Goal: Communication & Community: Connect with others

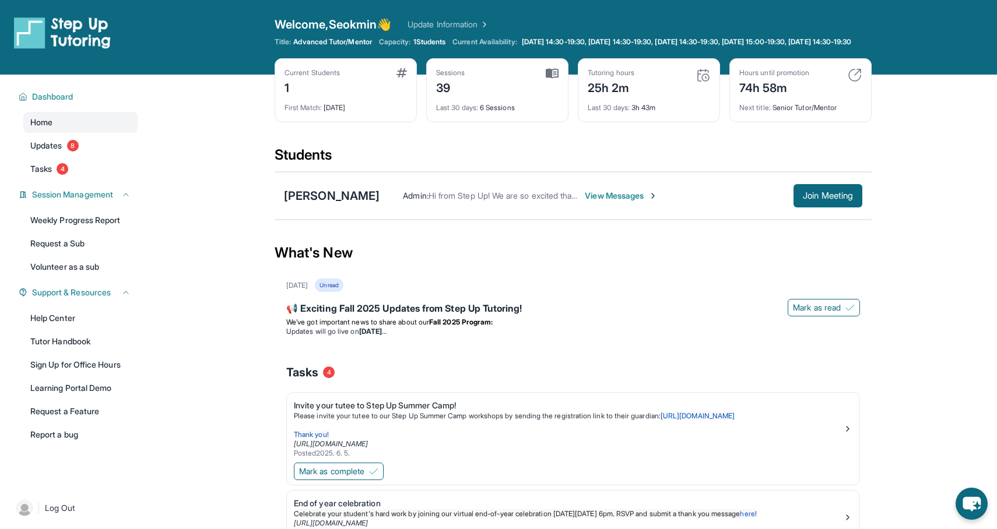
click at [606, 202] on span "View Messages" at bounding box center [621, 196] width 73 height 12
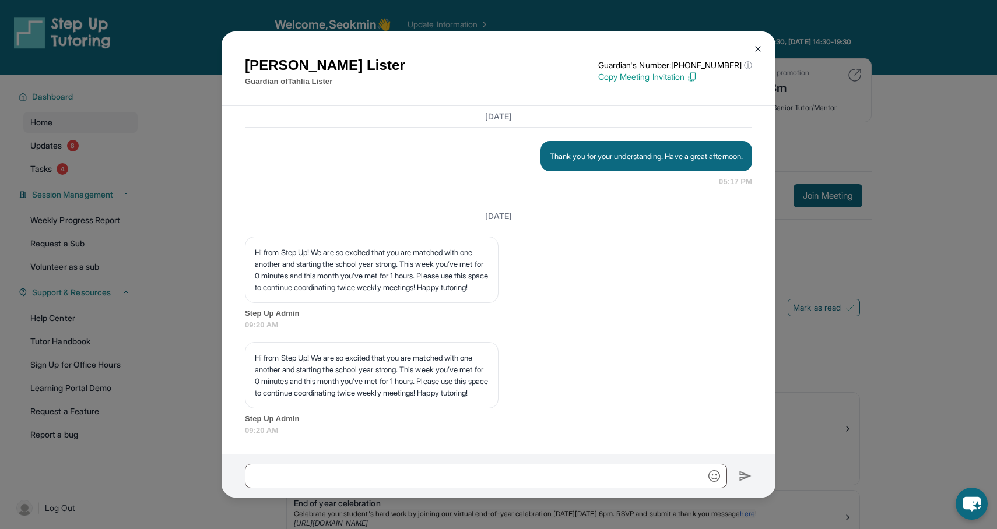
scroll to position [10551, 0]
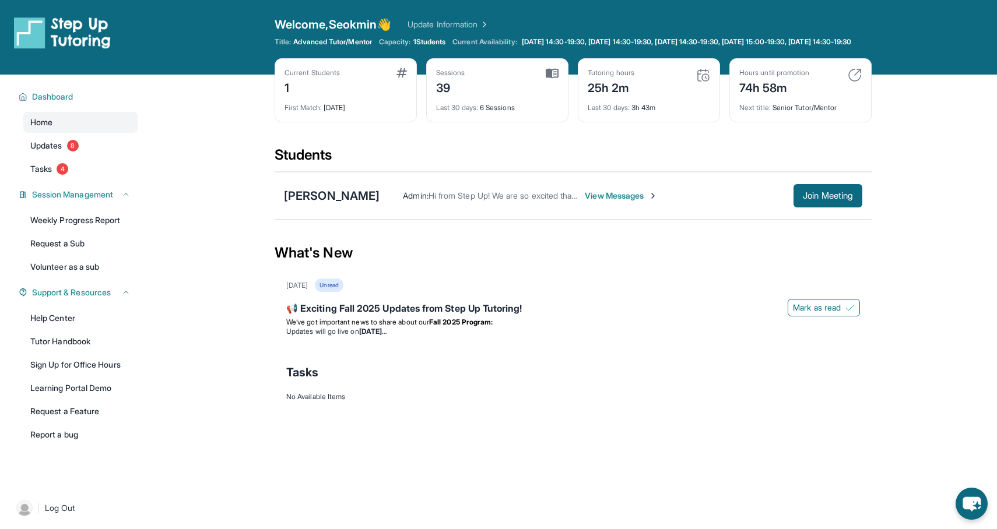
click at [489, 27] on img at bounding box center [483, 25] width 12 height 12
